Goal: Find specific page/section: Find specific page/section

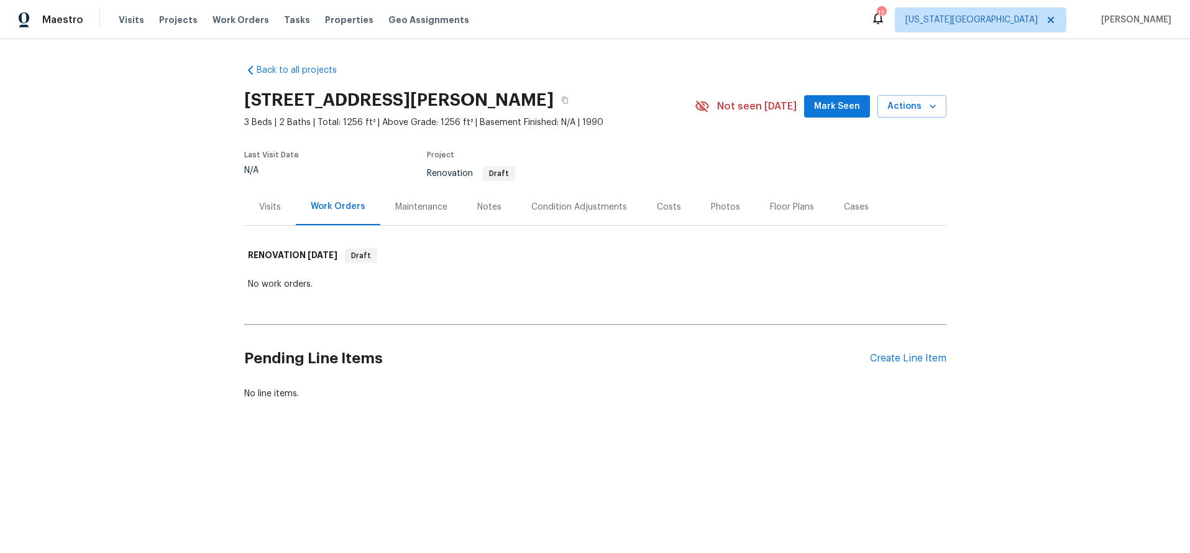
click at [545, 212] on div "Condition Adjustments" at bounding box center [579, 207] width 96 height 12
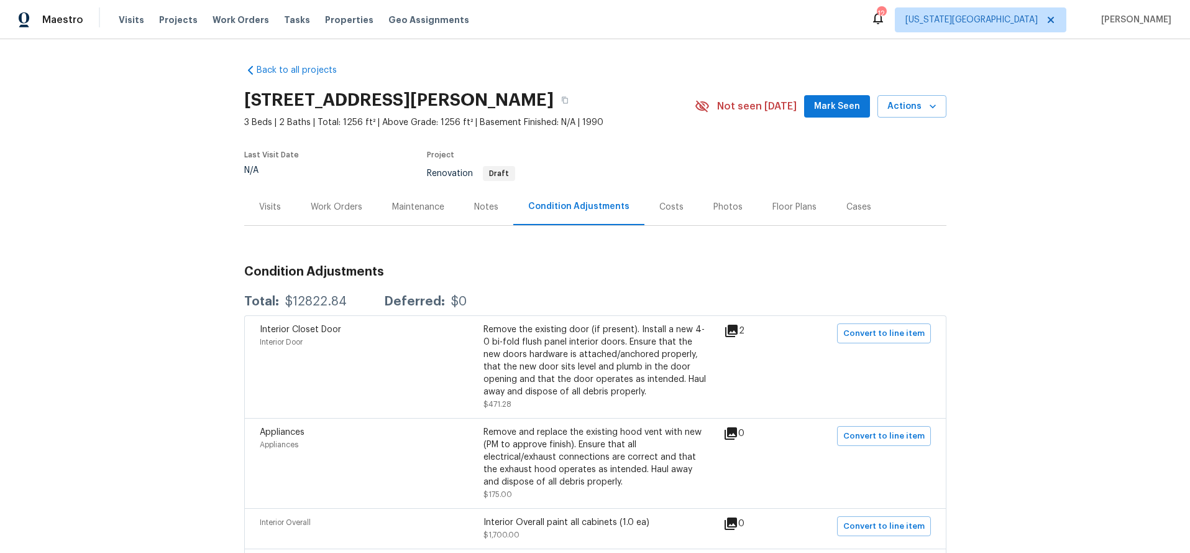
click at [663, 205] on div "Costs" at bounding box center [672, 207] width 24 height 12
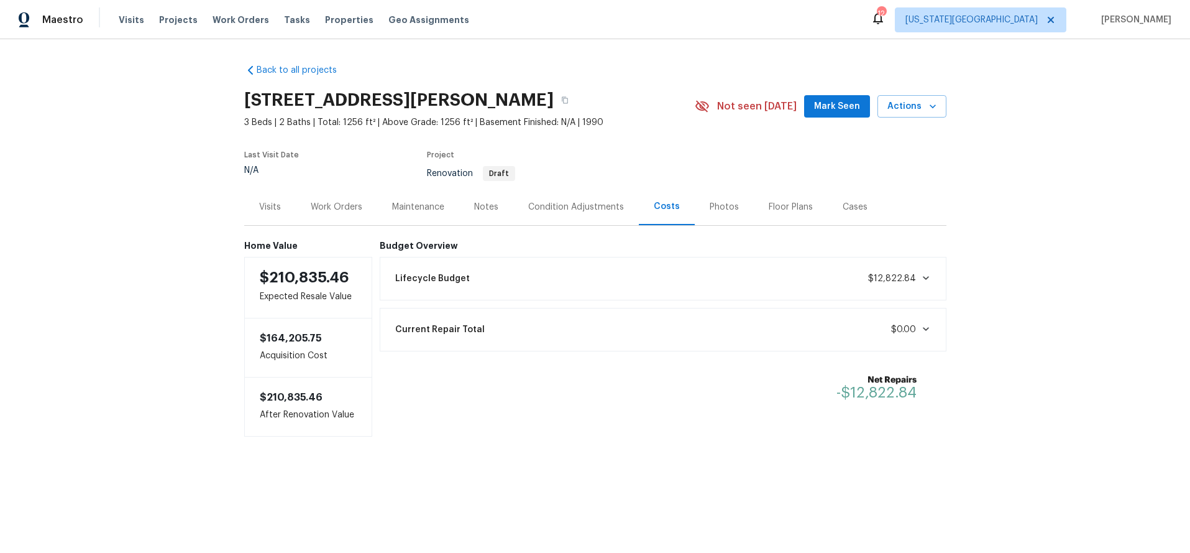
click at [916, 274] on span at bounding box center [923, 278] width 15 height 10
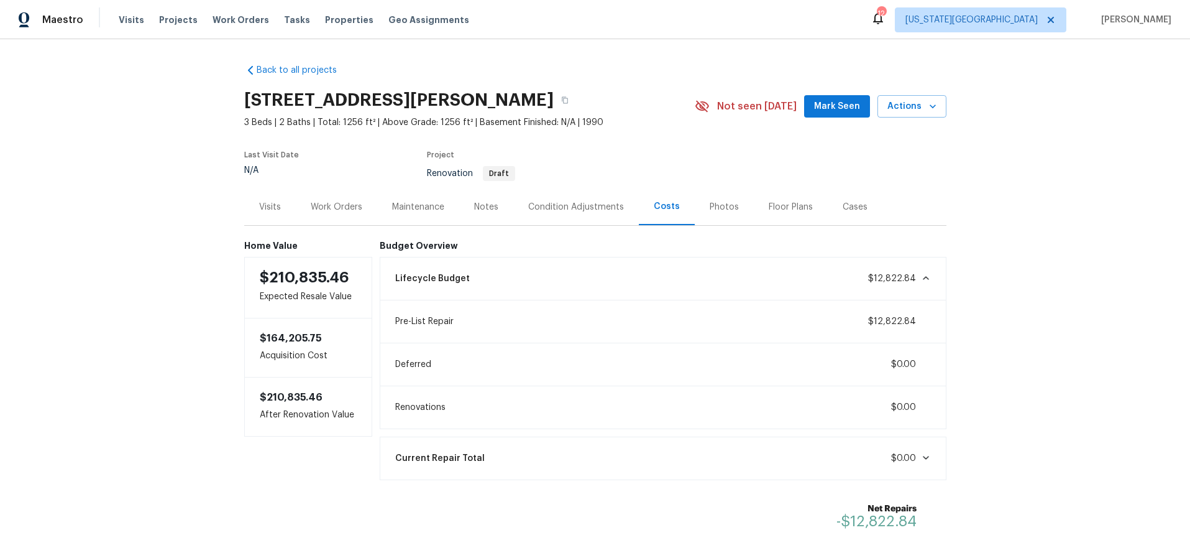
click at [916, 274] on span at bounding box center [923, 278] width 15 height 10
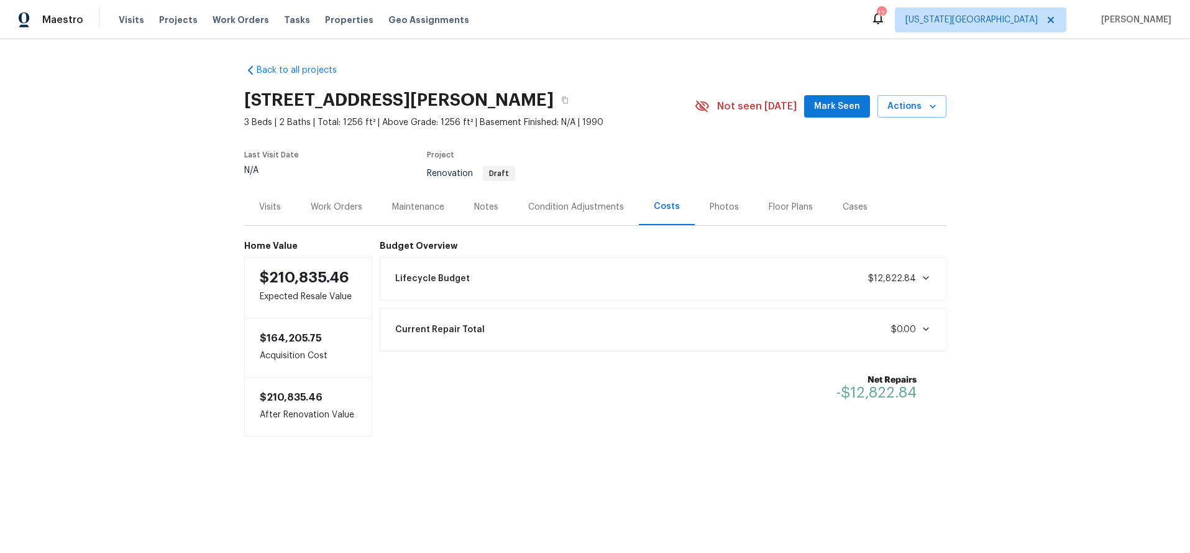
click at [569, 209] on div "Condition Adjustments" at bounding box center [576, 207] width 96 height 12
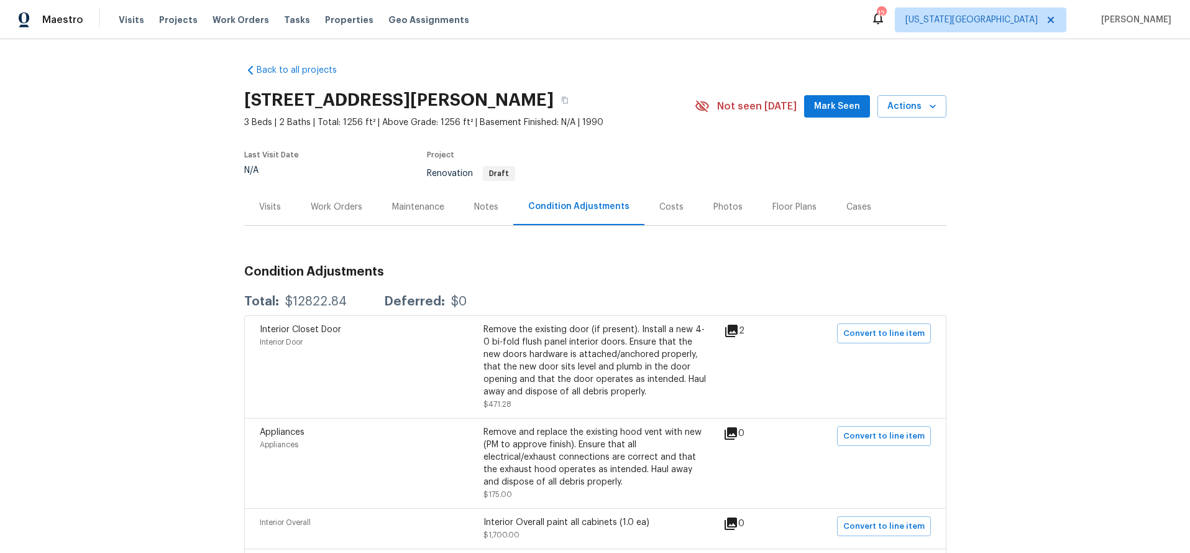
scroll to position [5, 0]
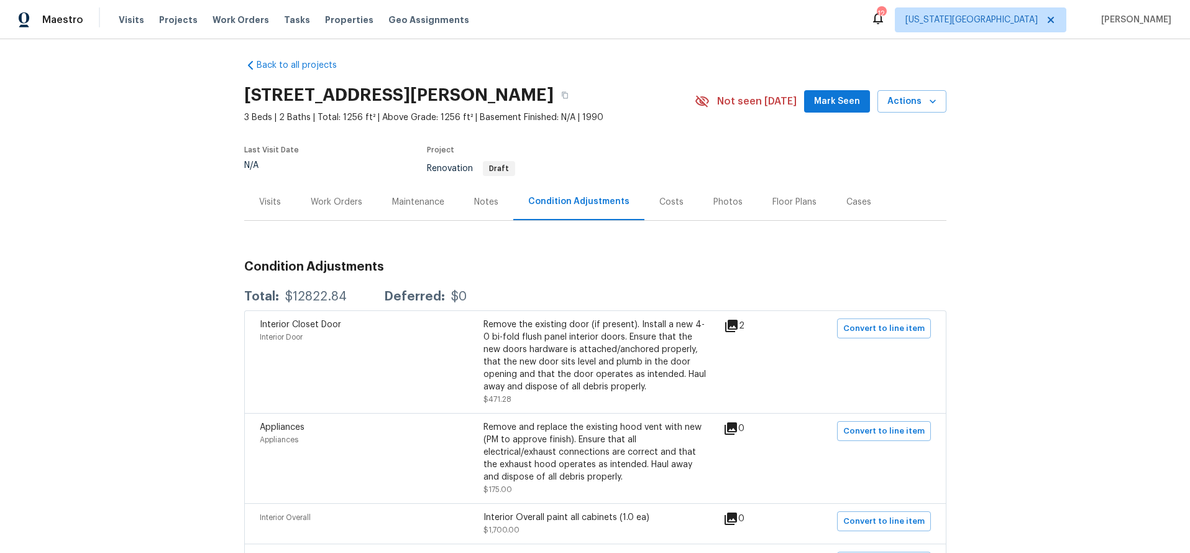
click at [664, 203] on div "Costs" at bounding box center [672, 202] width 24 height 12
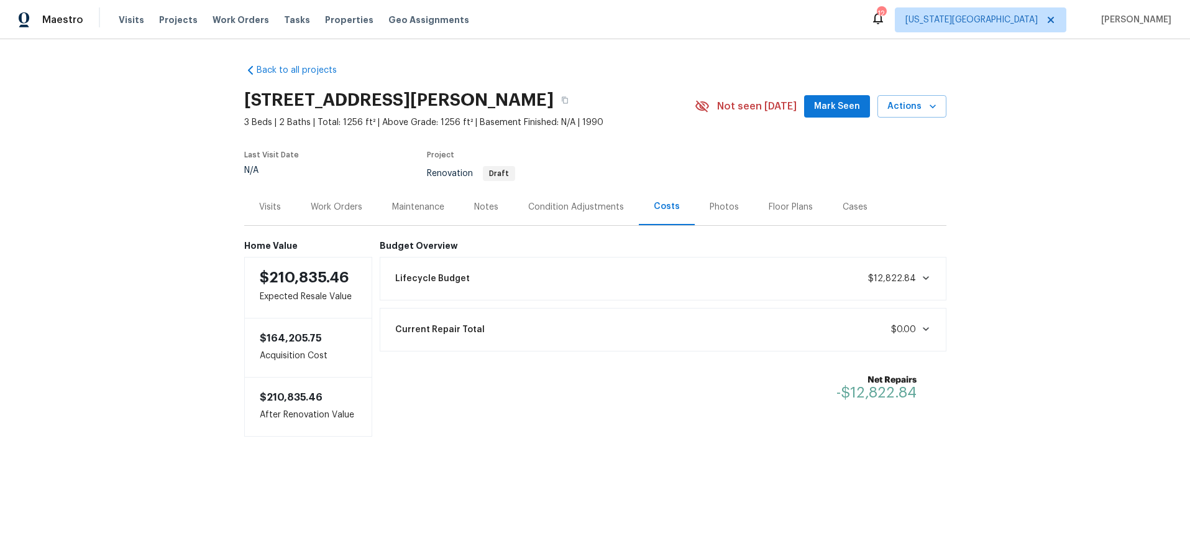
click at [628, 265] on div "Lifecycle Budget $12,822.84" at bounding box center [663, 278] width 551 height 27
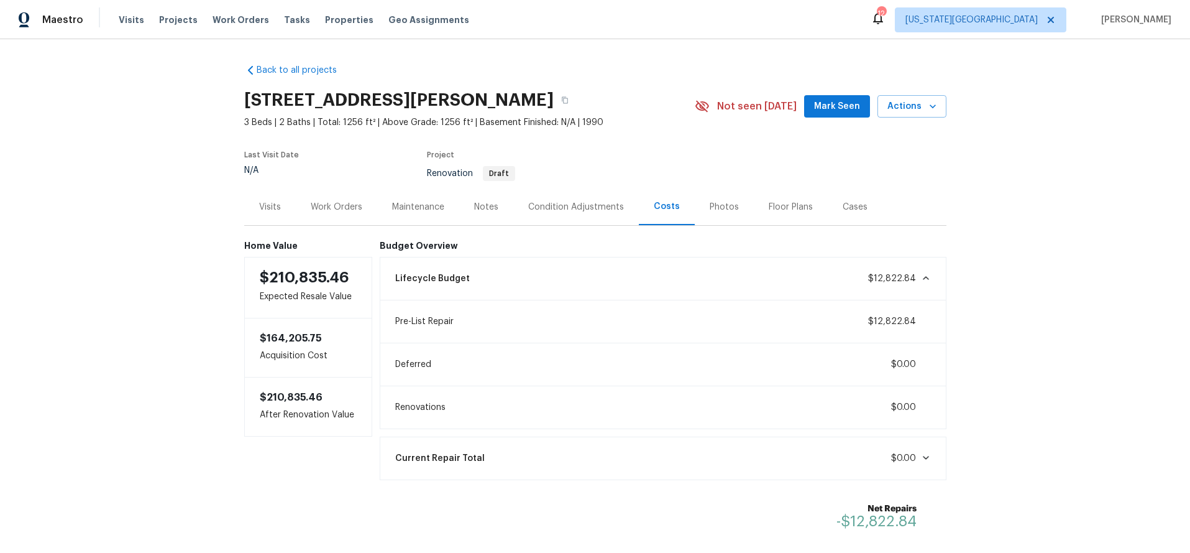
click at [559, 211] on div "Condition Adjustments" at bounding box center [576, 207] width 96 height 12
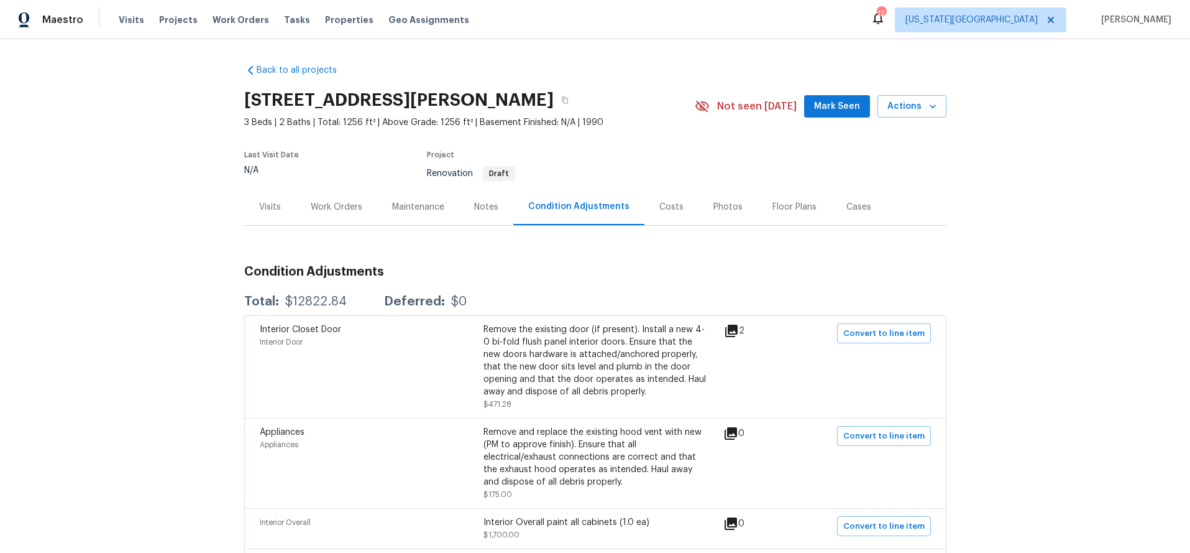
click at [664, 211] on div "Costs" at bounding box center [672, 207] width 24 height 12
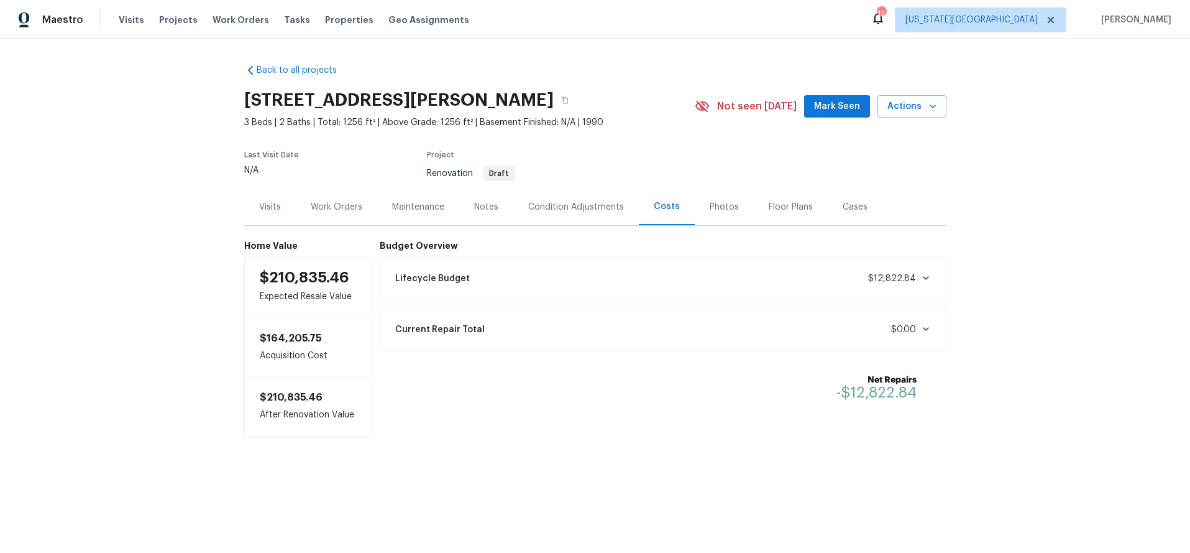
click at [580, 207] on div "Condition Adjustments" at bounding box center [576, 207] width 96 height 12
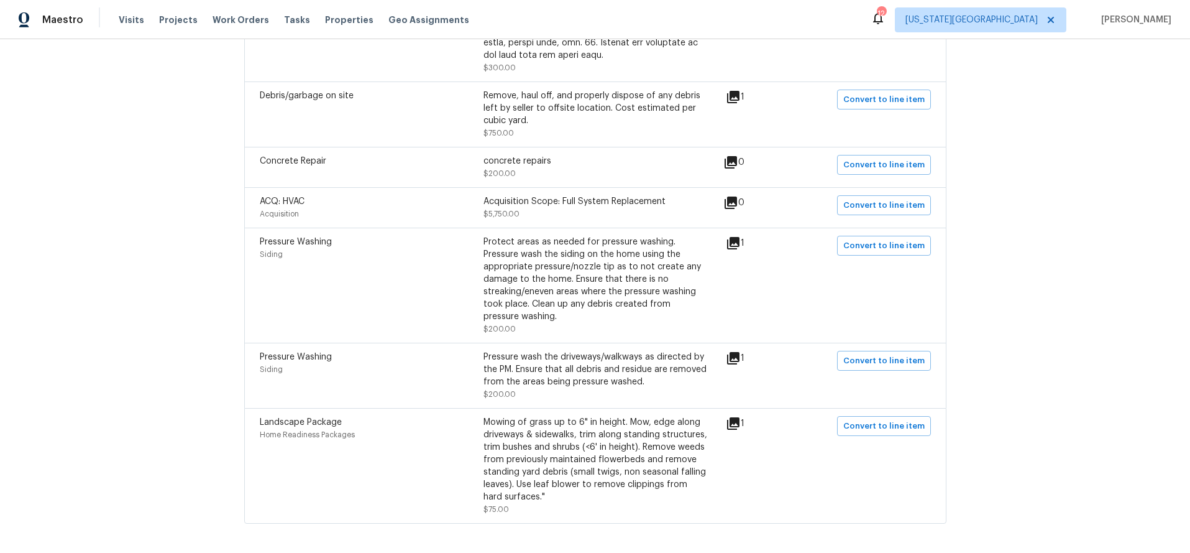
scroll to position [1116, 0]
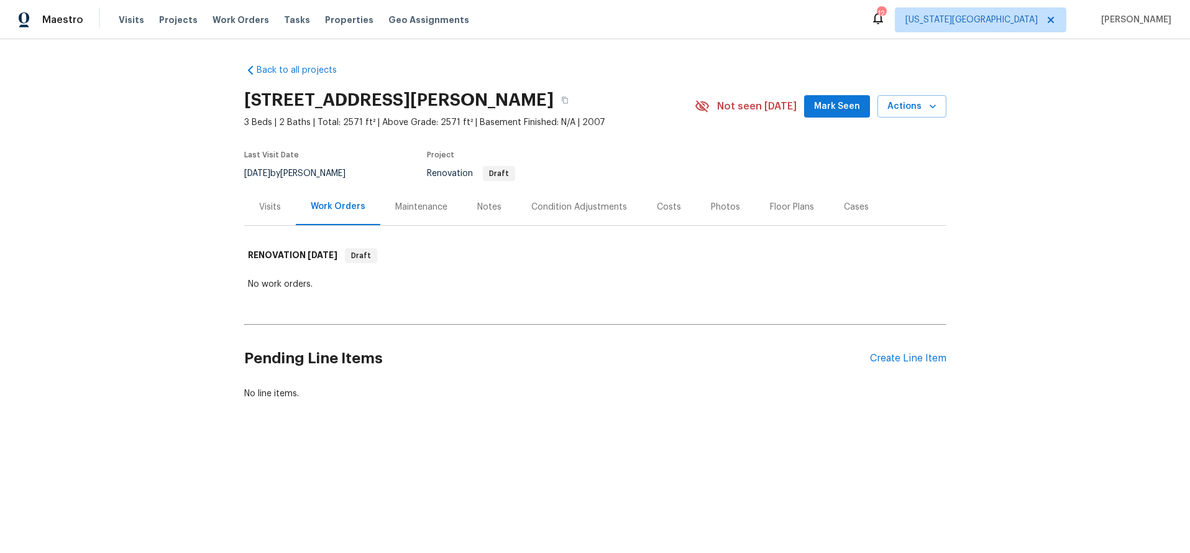
click at [580, 208] on div "Condition Adjustments" at bounding box center [579, 207] width 96 height 12
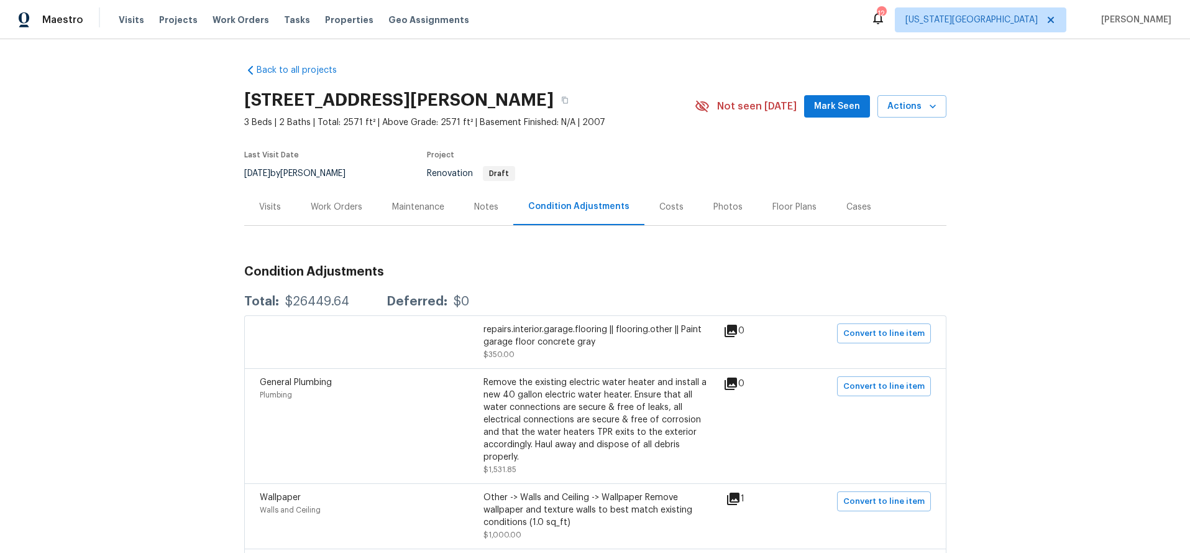
click at [662, 207] on div "Costs" at bounding box center [672, 207] width 24 height 12
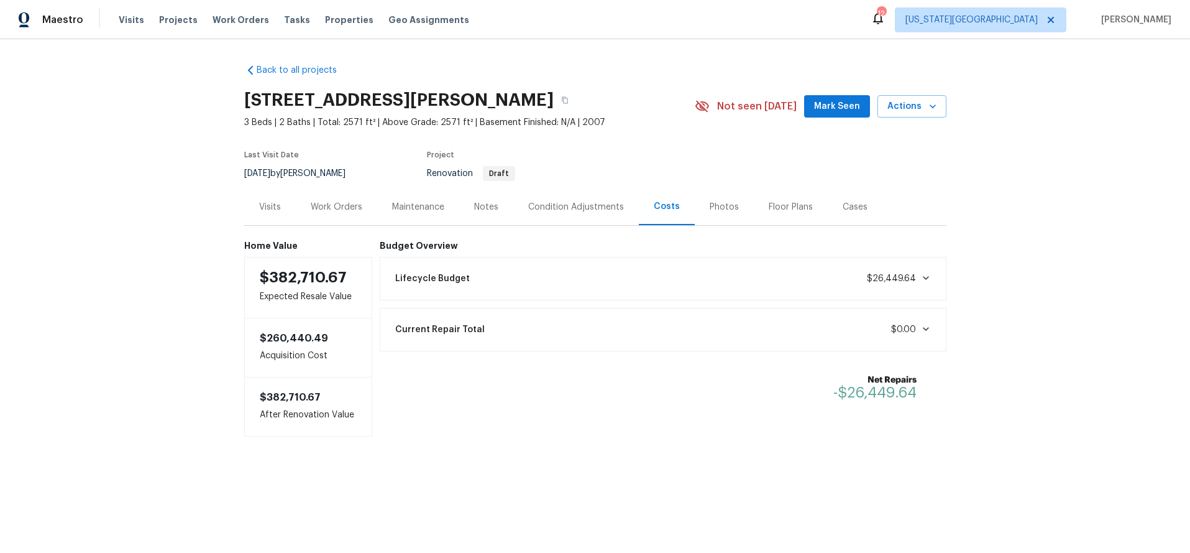
click at [605, 208] on div "Condition Adjustments" at bounding box center [576, 207] width 96 height 12
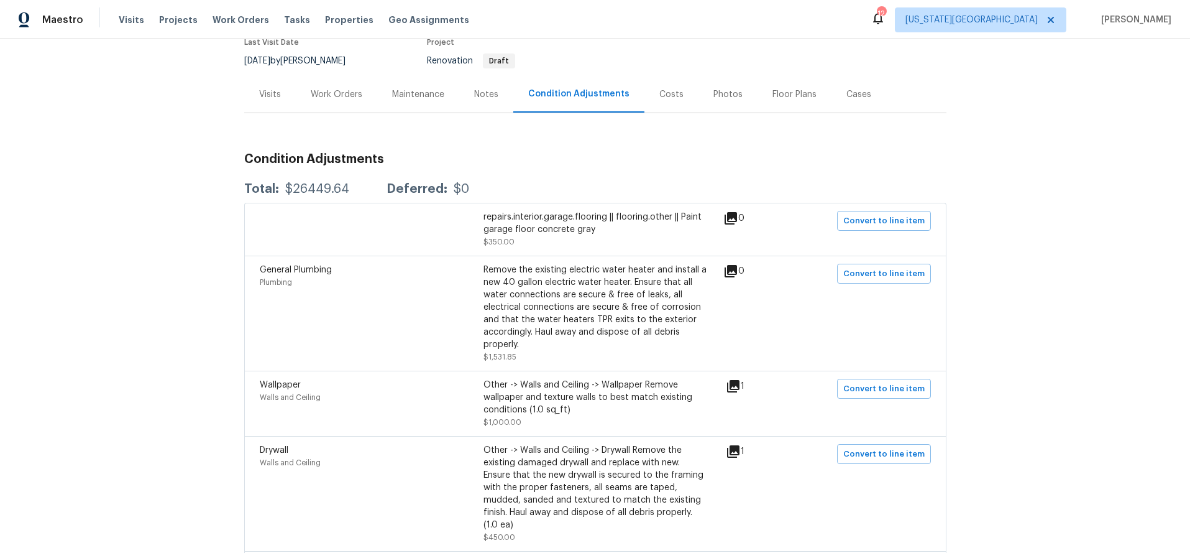
scroll to position [111, 0]
click at [664, 96] on div "Costs" at bounding box center [672, 96] width 24 height 12
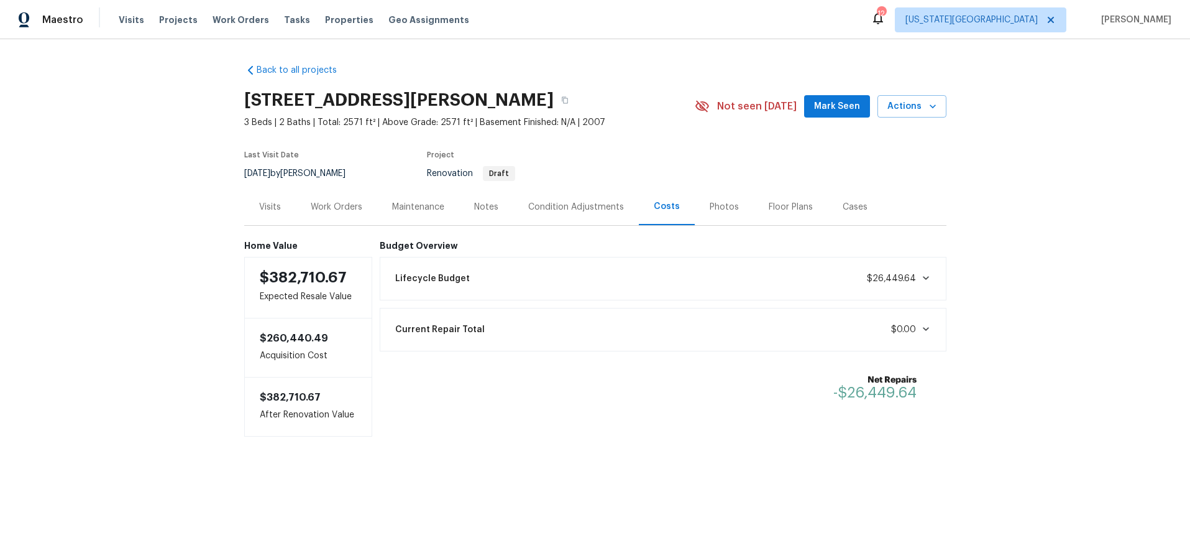
click at [763, 265] on div "Lifecycle Budget $26,449.64" at bounding box center [663, 278] width 551 height 27
